Goal: Information Seeking & Learning: Learn about a topic

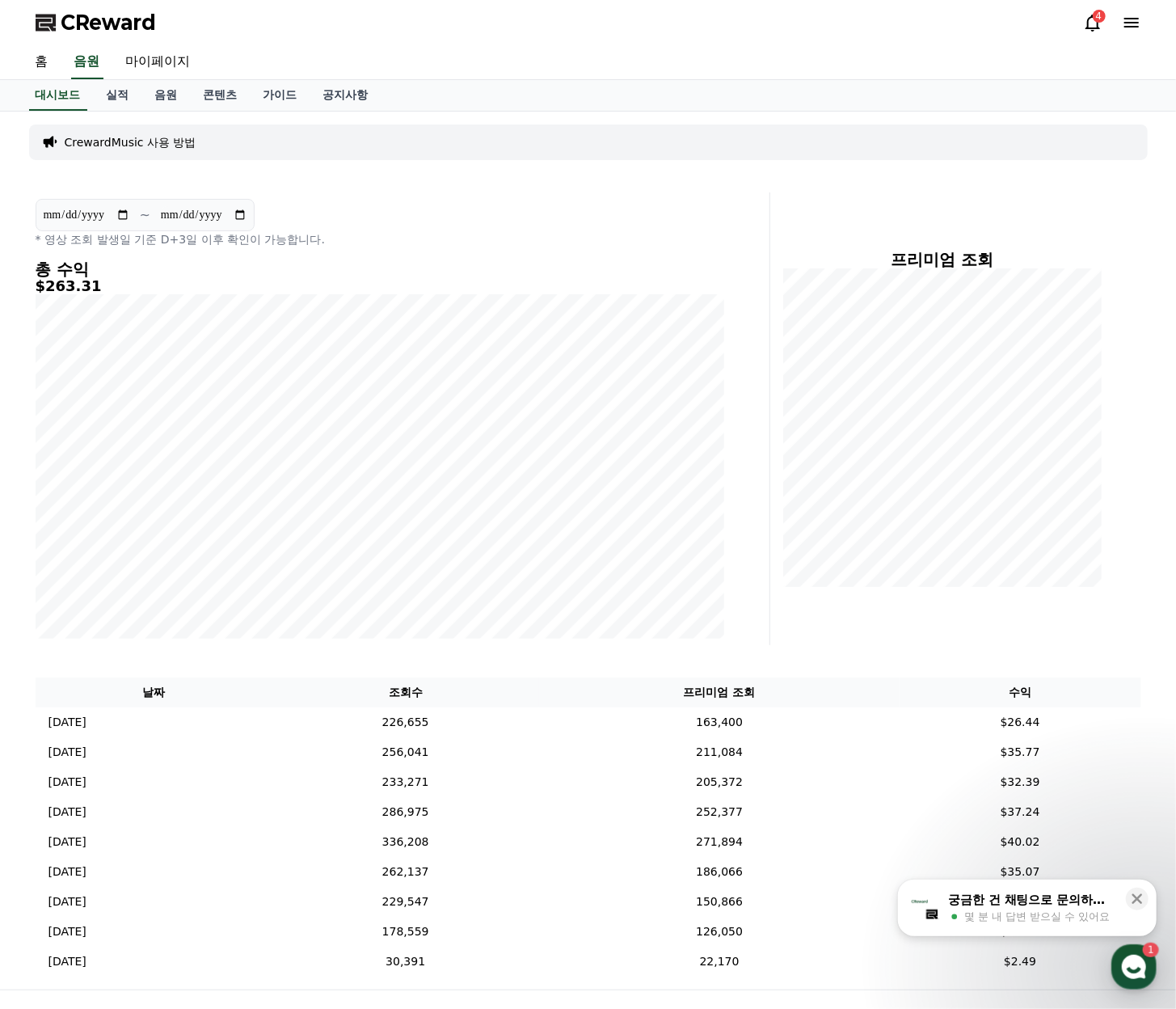
click at [1098, 13] on div "4" at bounding box center [1099, 15] width 13 height 13
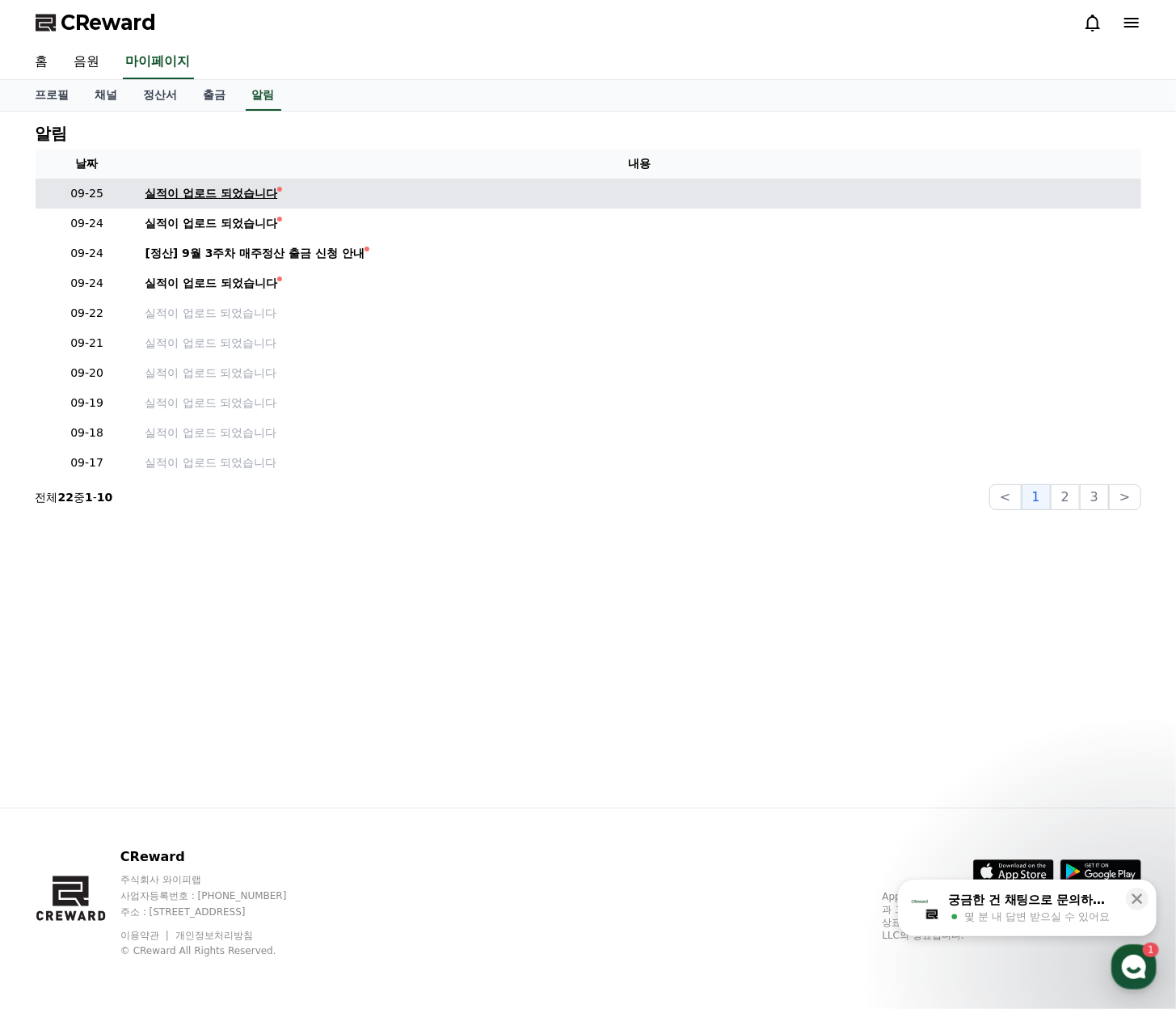
click at [262, 189] on div "실적이 업로드 되었습니다" at bounding box center [212, 194] width 133 height 17
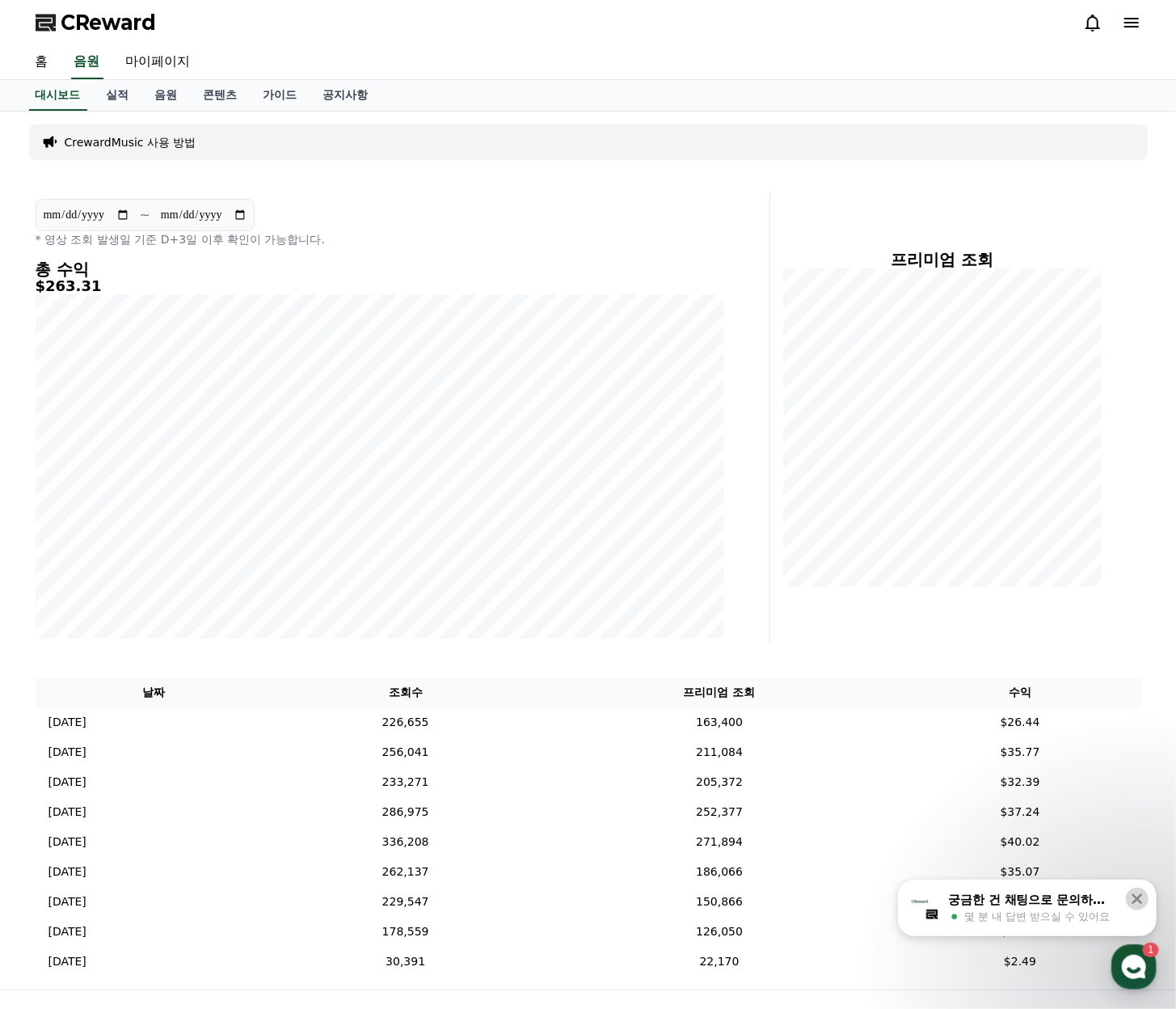
click at [1148, 895] on button at bounding box center [1138, 899] width 23 height 23
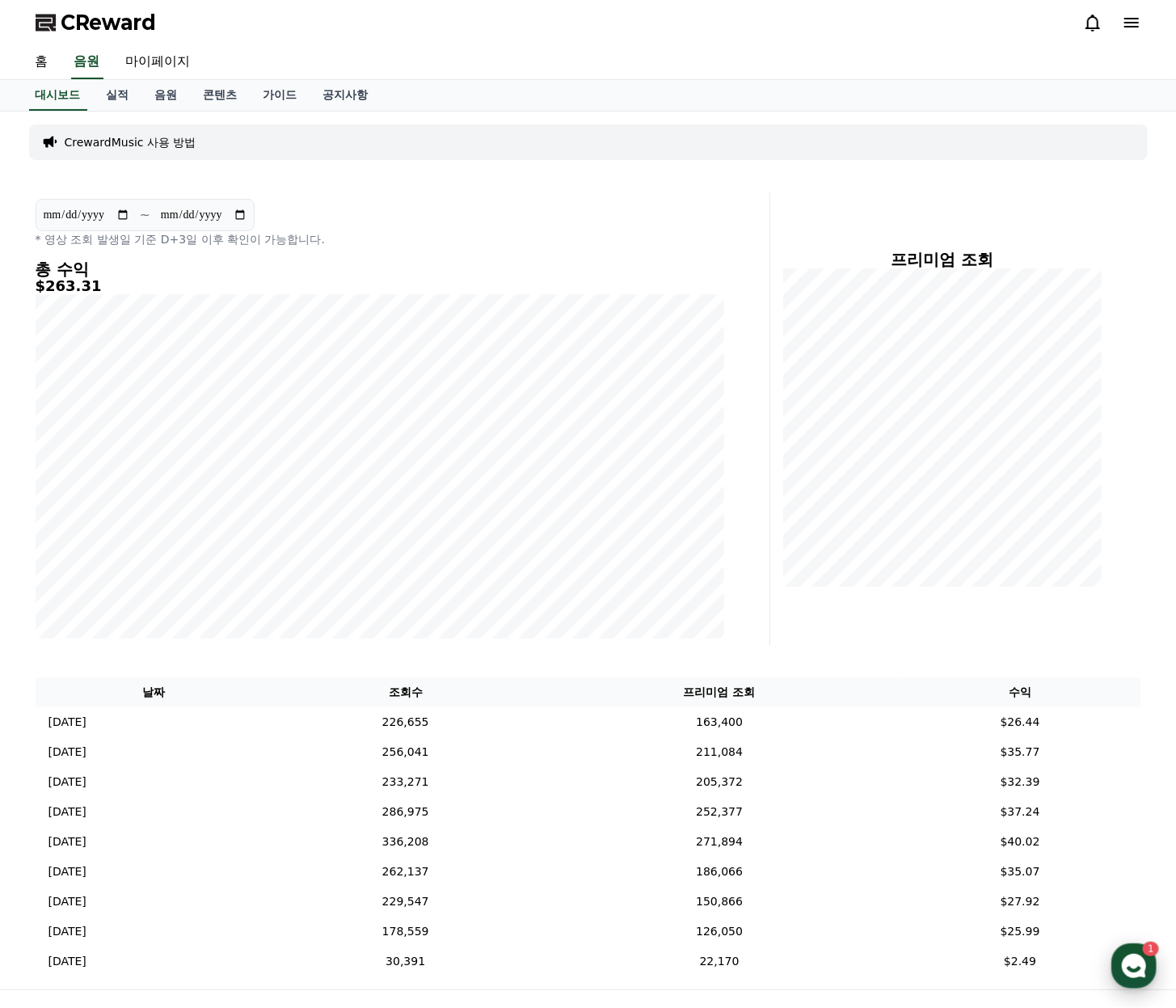
click at [1148, 962] on div "button" at bounding box center [1134, 966] width 45 height 45
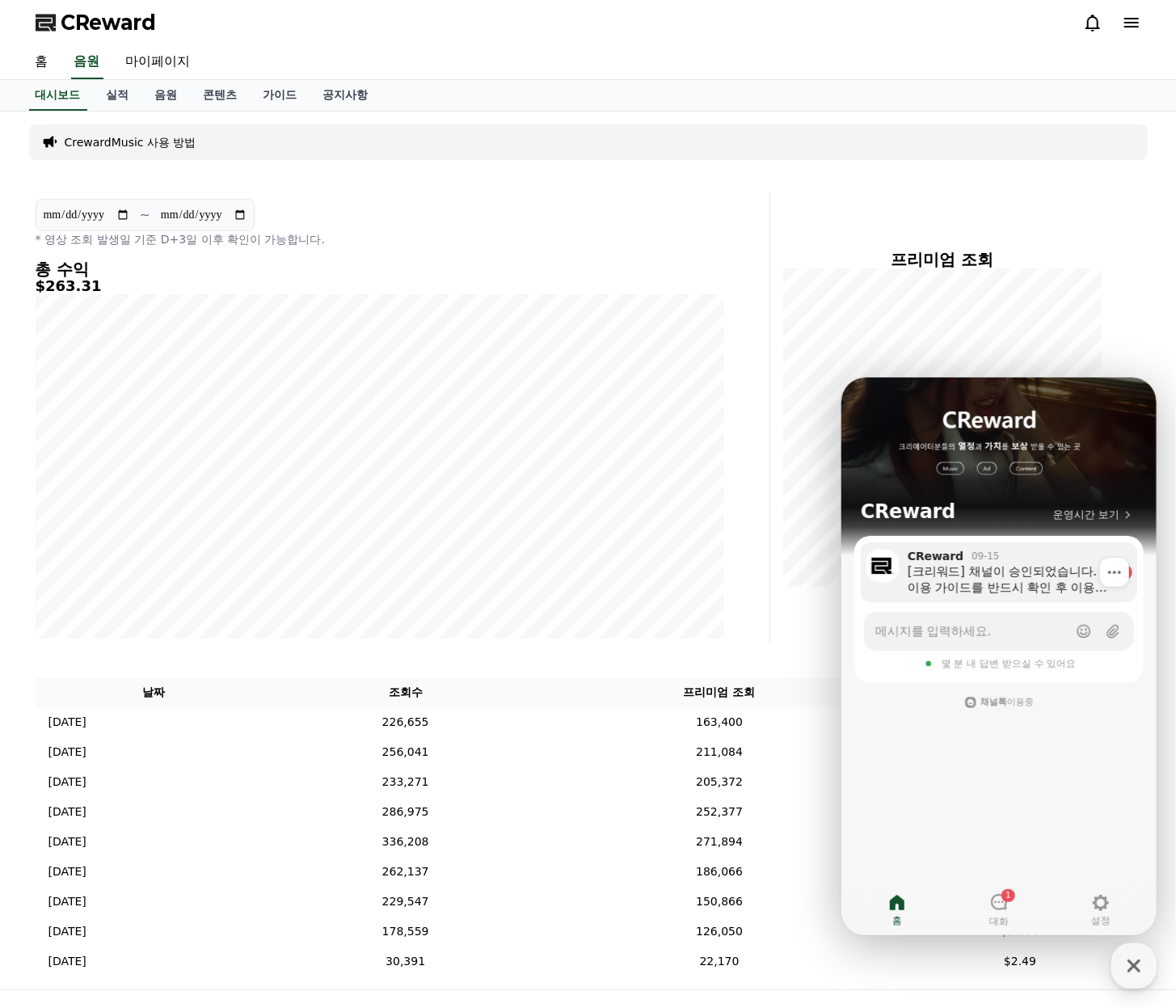
click at [987, 566] on div "[크리워드] 채널이 승인되었습니다. 이용 가이드를 반드시 확인 후 이용 부탁드립니다 :) 크리워드 이용 가이드 https://creward.n…" at bounding box center [1008, 579] width 202 height 33
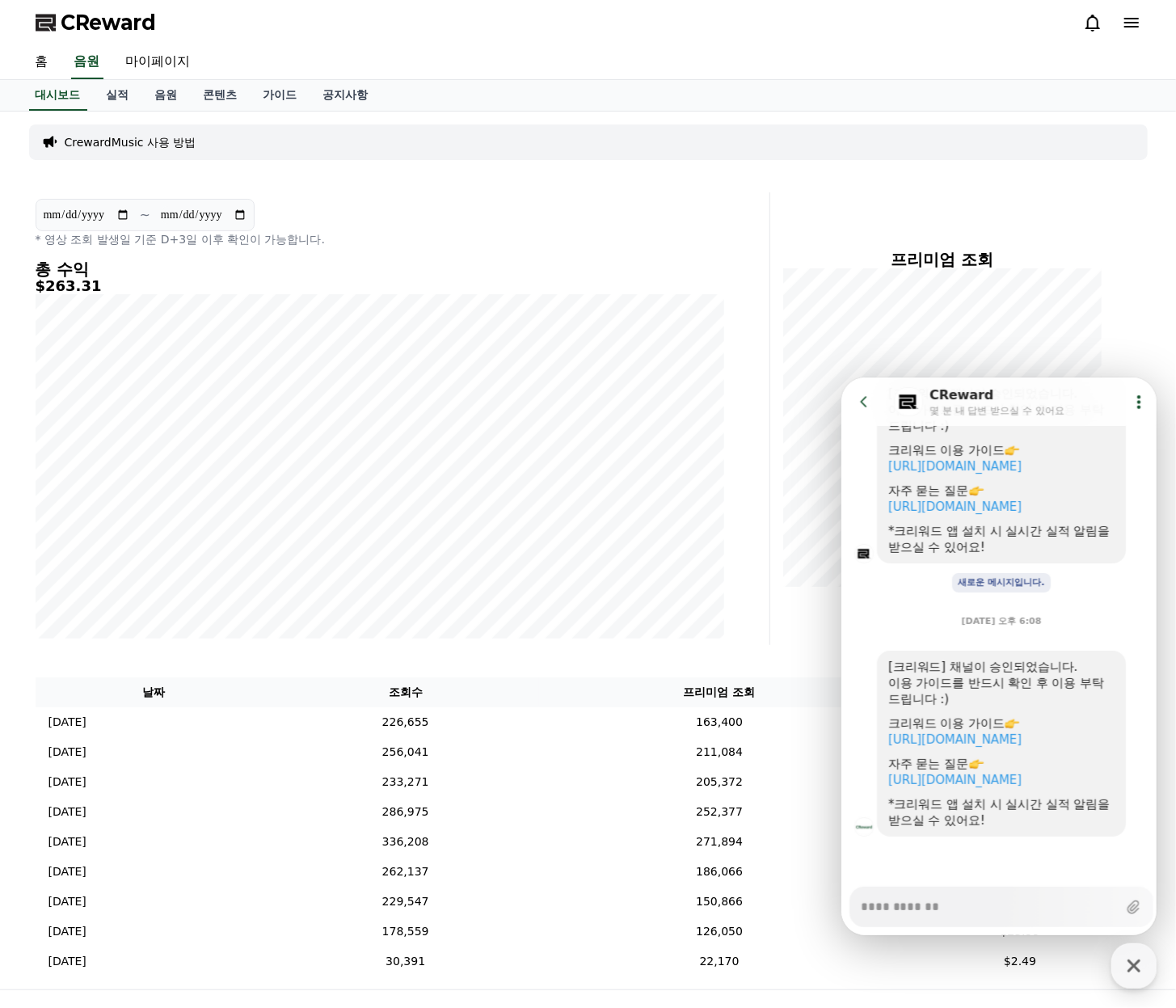
type textarea "*"
click at [609, 170] on div "**********" at bounding box center [588, 550] width 1132 height 878
click at [859, 409] on button "Go to previous page" at bounding box center [870, 401] width 43 height 33
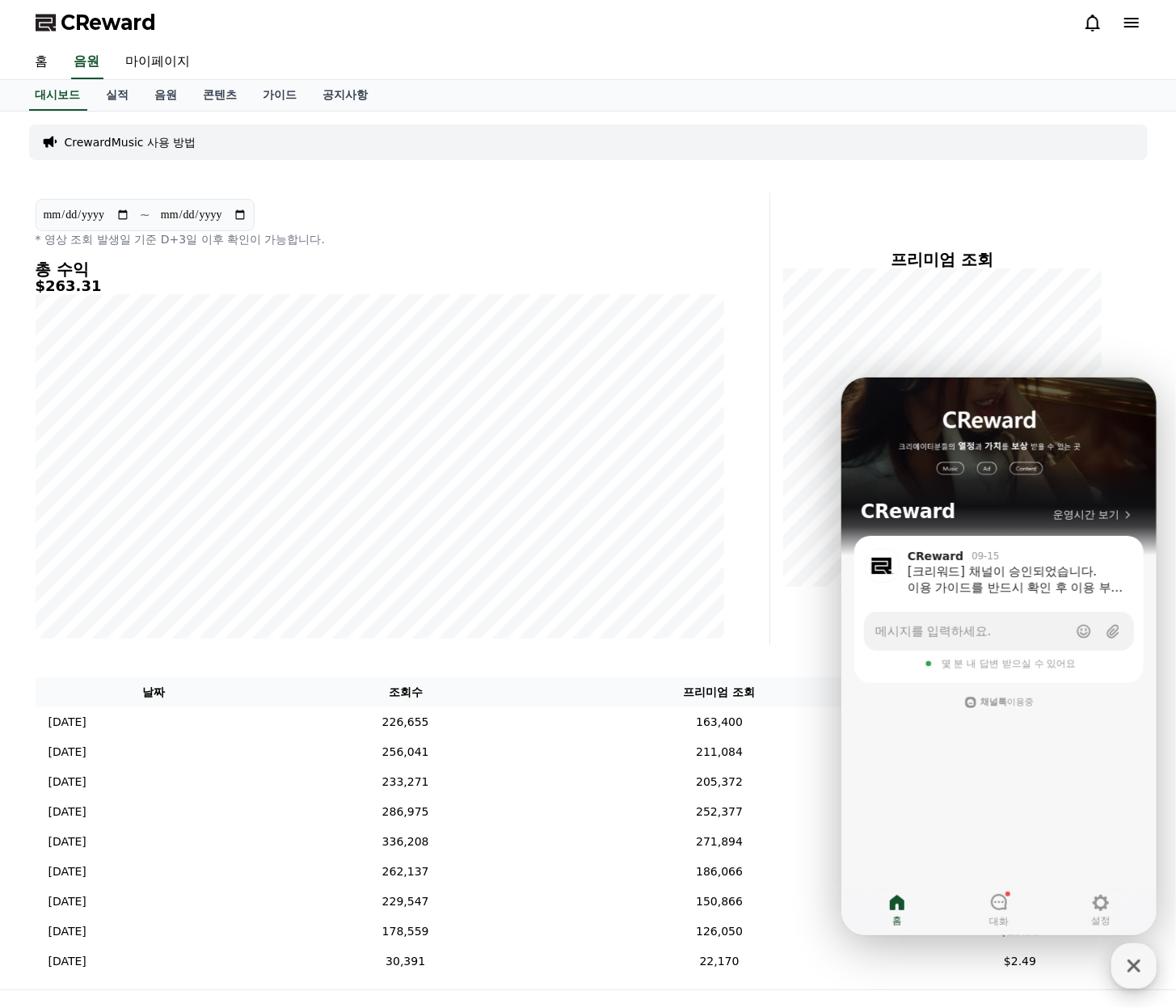
click at [1123, 972] on icon "button" at bounding box center [1134, 966] width 29 height 29
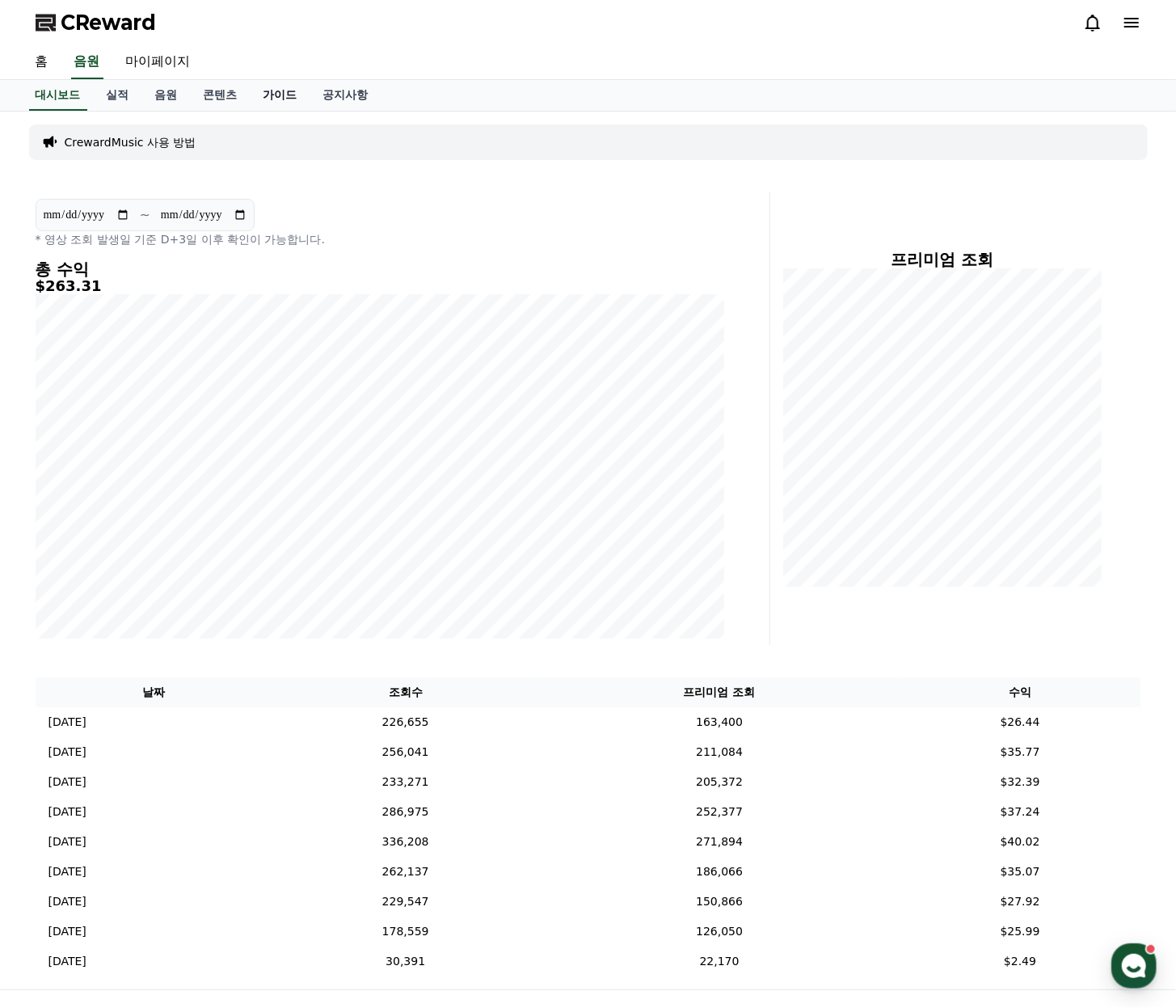
click at [279, 96] on link "가이드" at bounding box center [281, 95] width 60 height 31
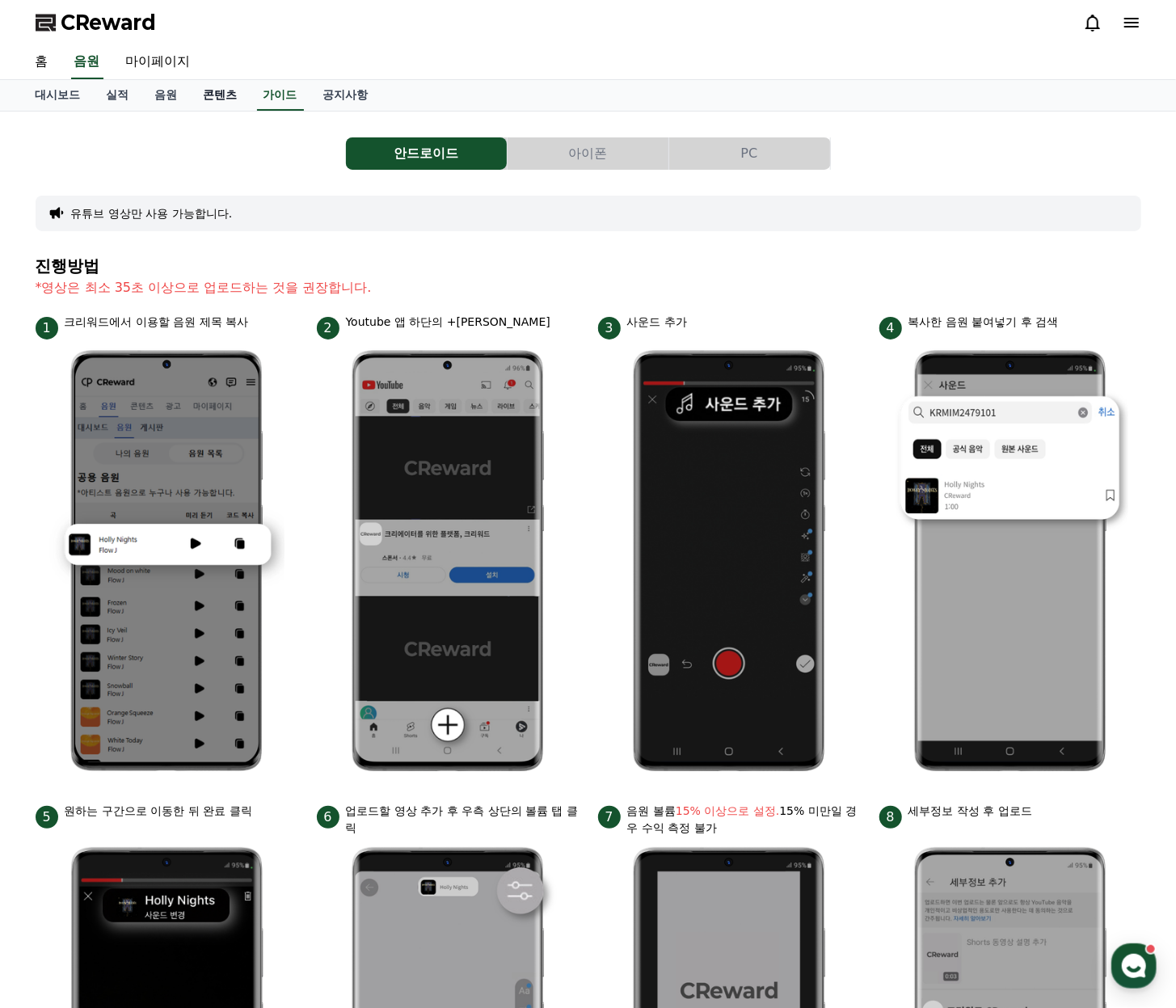
click at [237, 100] on link "콘텐츠" at bounding box center [220, 95] width 60 height 31
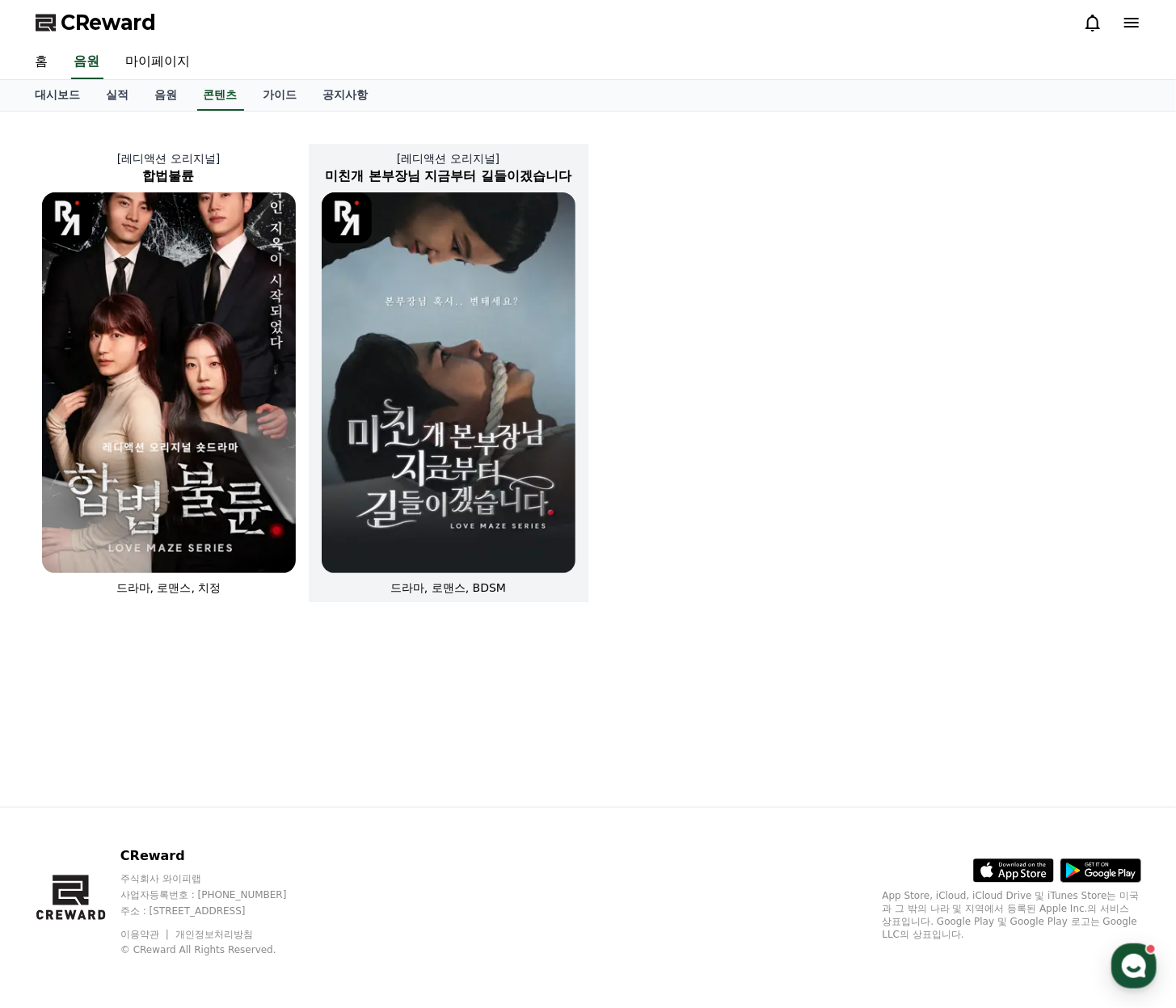
click at [527, 356] on img at bounding box center [449, 383] width 254 height 381
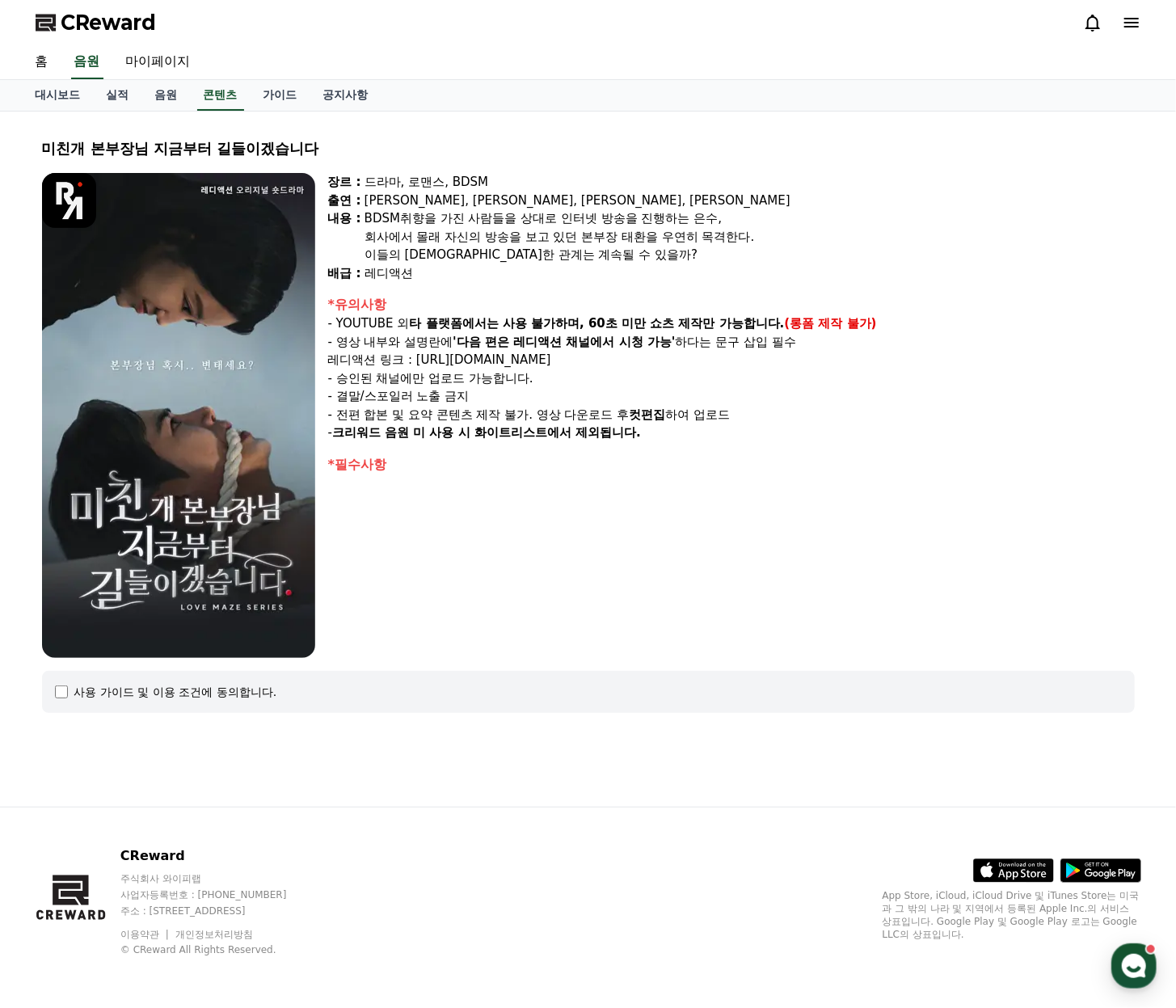
click at [1079, 396] on p "- 결말/스포일러 노출 금지" at bounding box center [731, 396] width 807 height 18
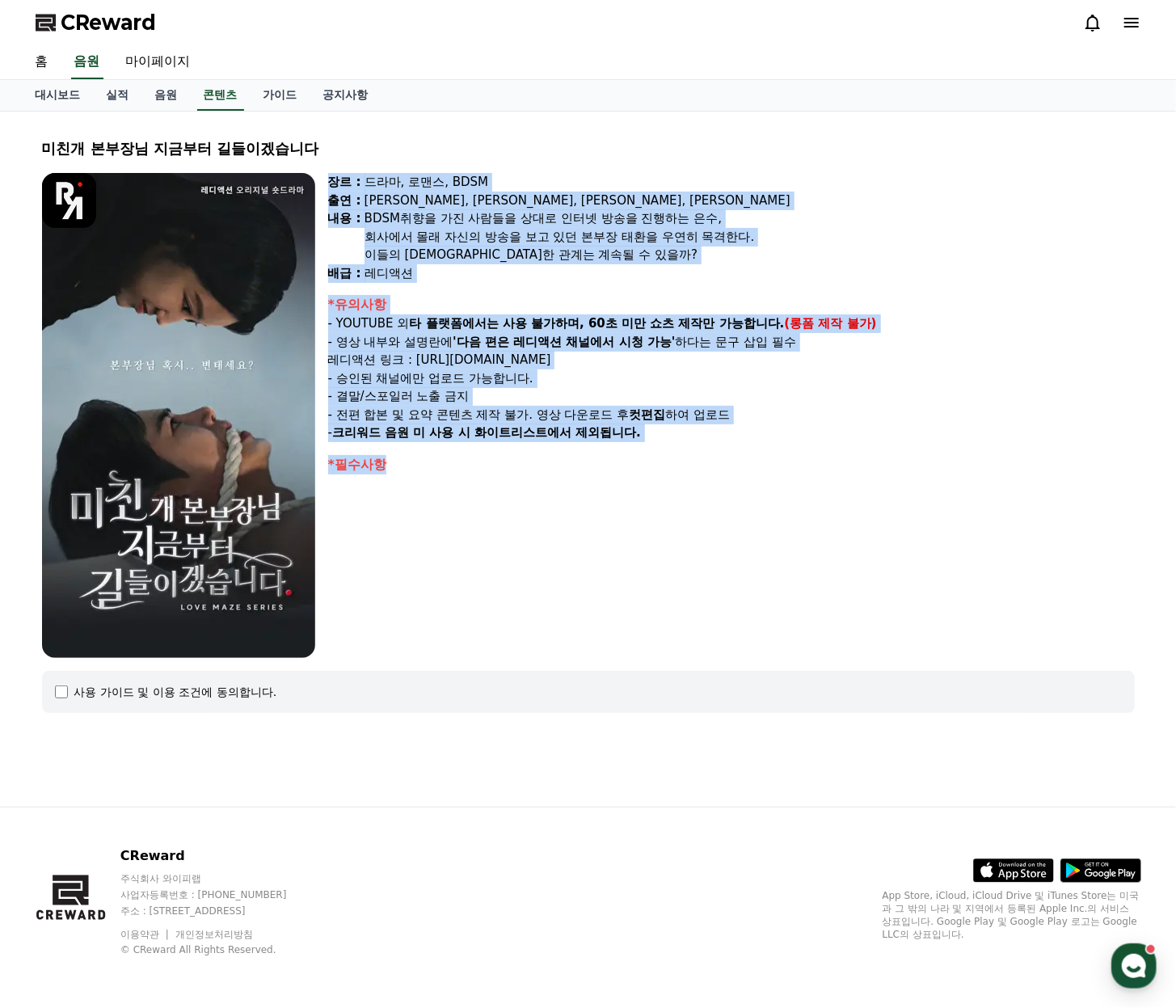
drag, startPoint x: 563, startPoint y: 470, endPoint x: 325, endPoint y: 167, distance: 385.3
click at [325, 167] on div "미친개 본부장님 지금부터 길들이겠습니다 장르 : 드라마, 로맨스, BDSM 출연 : 강지은, 강도윤, 정지유, 최홍락 내용 : BDSM취향을 …" at bounding box center [588, 424] width 1106 height 601
